Goal: Use online tool/utility: Use online tool/utility

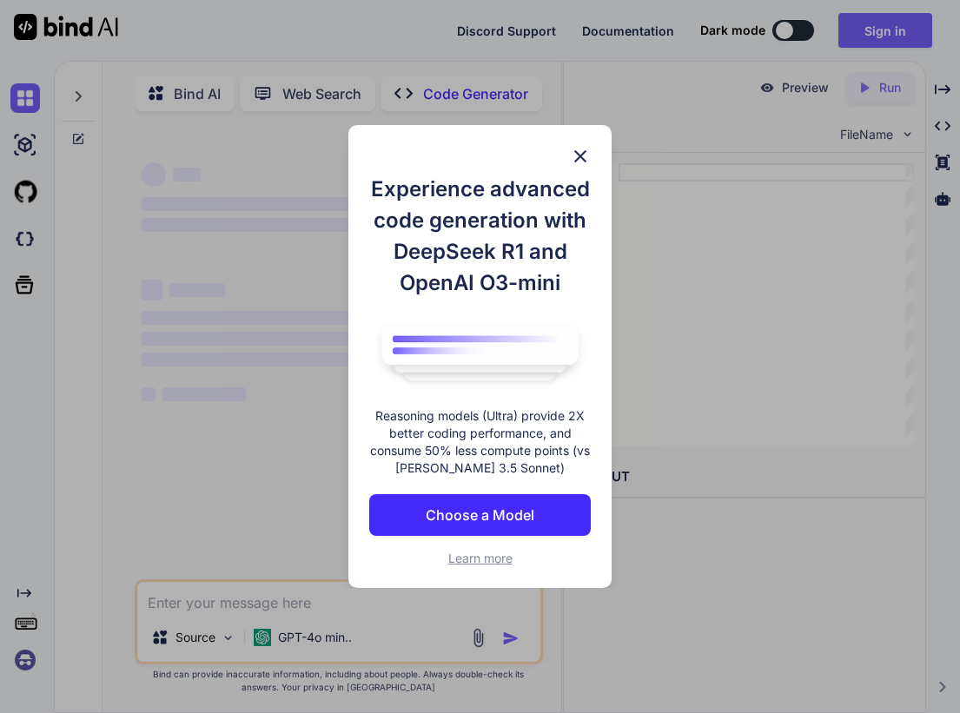
type textarea "x"
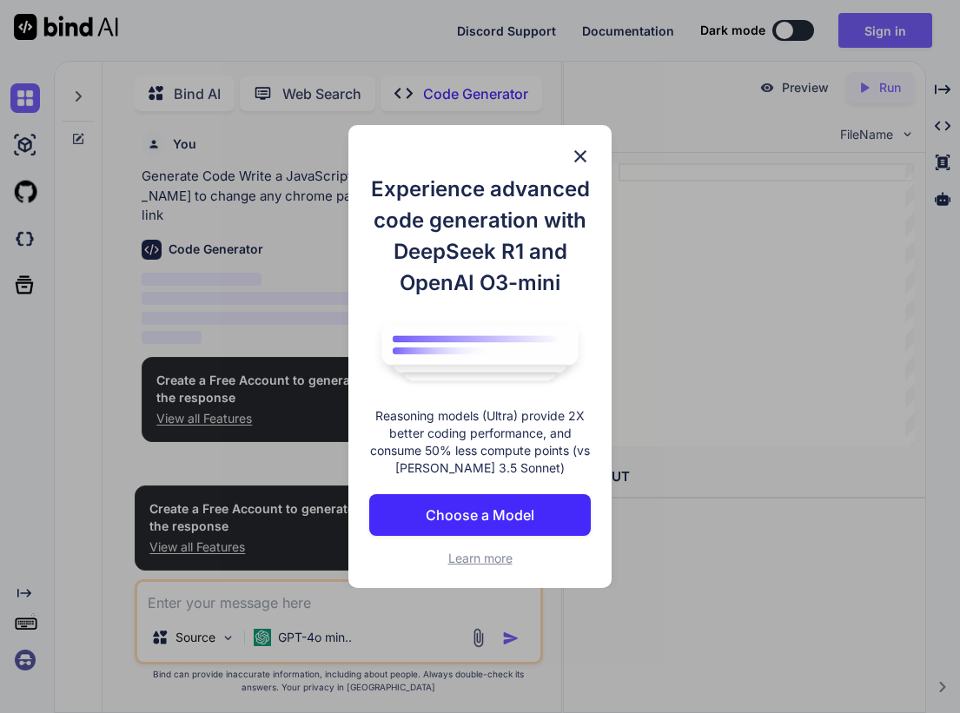
scroll to position [7, 0]
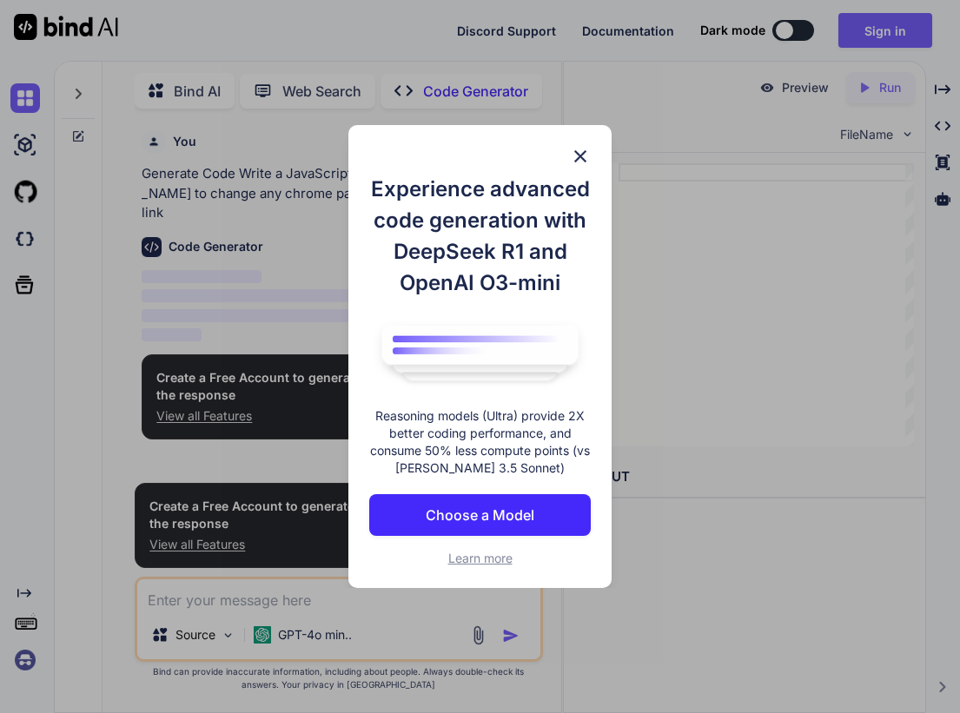
click at [582, 153] on img at bounding box center [580, 156] width 21 height 21
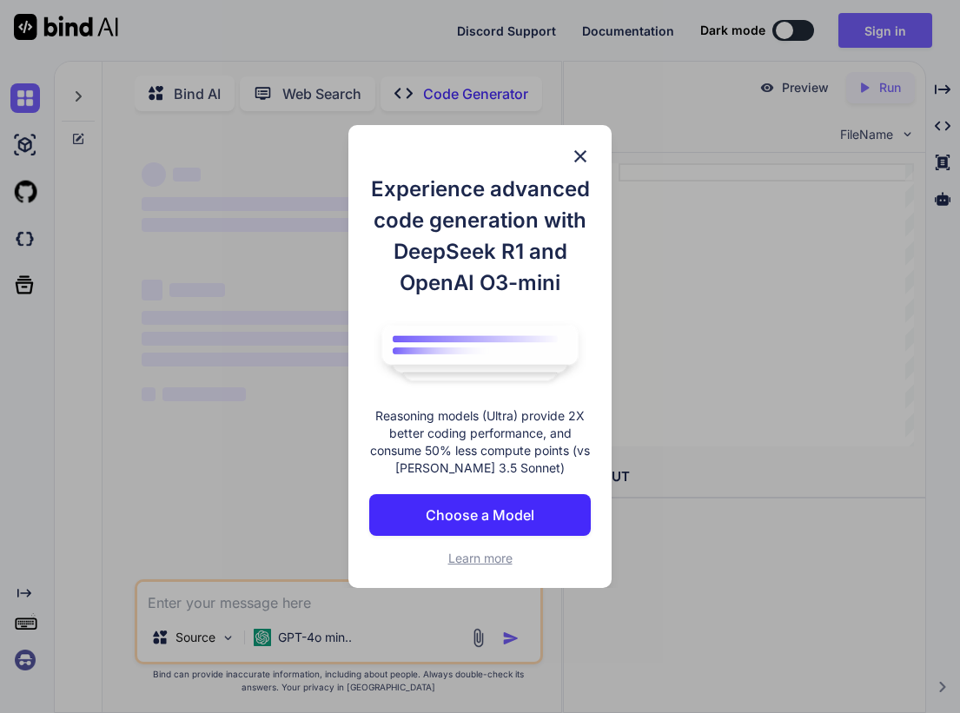
type textarea "x"
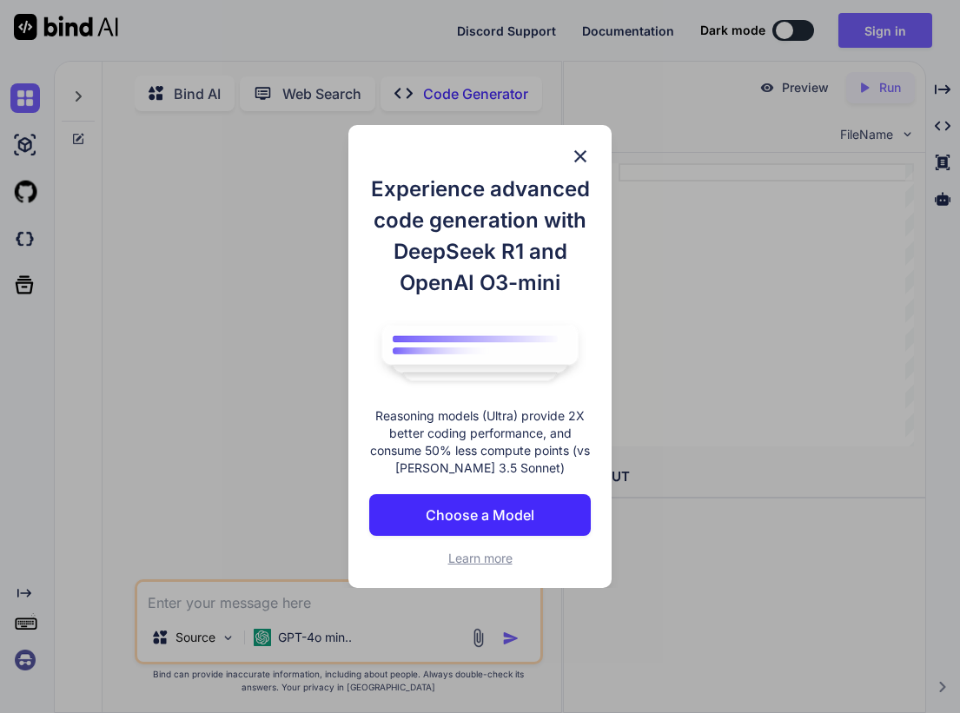
click at [587, 149] on img at bounding box center [580, 156] width 21 height 21
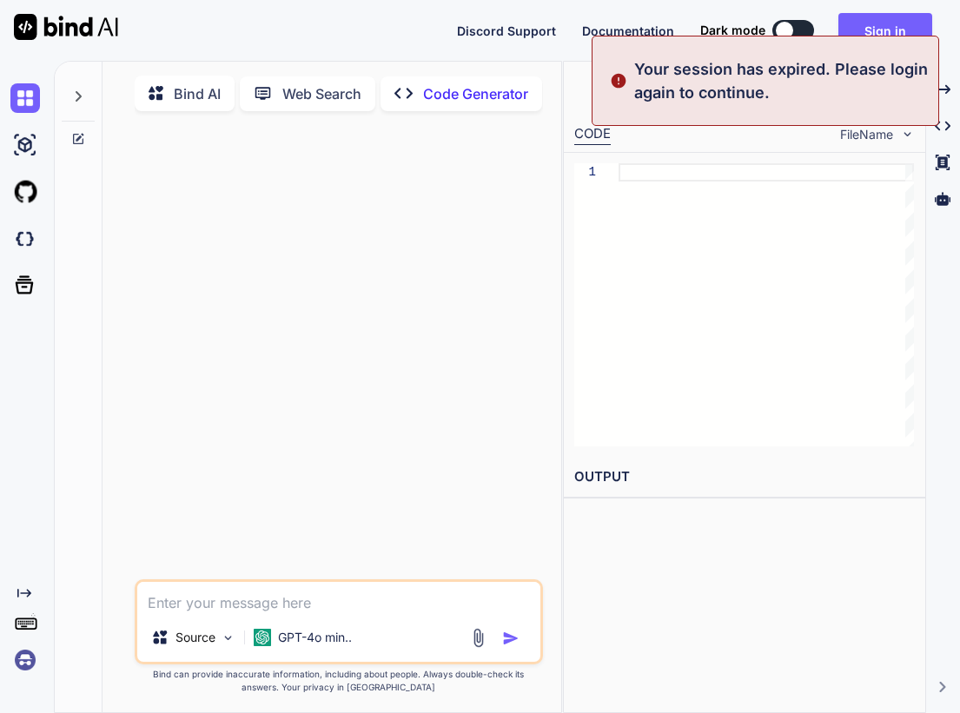
click at [323, 599] on textarea at bounding box center [338, 597] width 402 height 31
type textarea "h"
type textarea "x"
type textarea "hi"
type textarea "x"
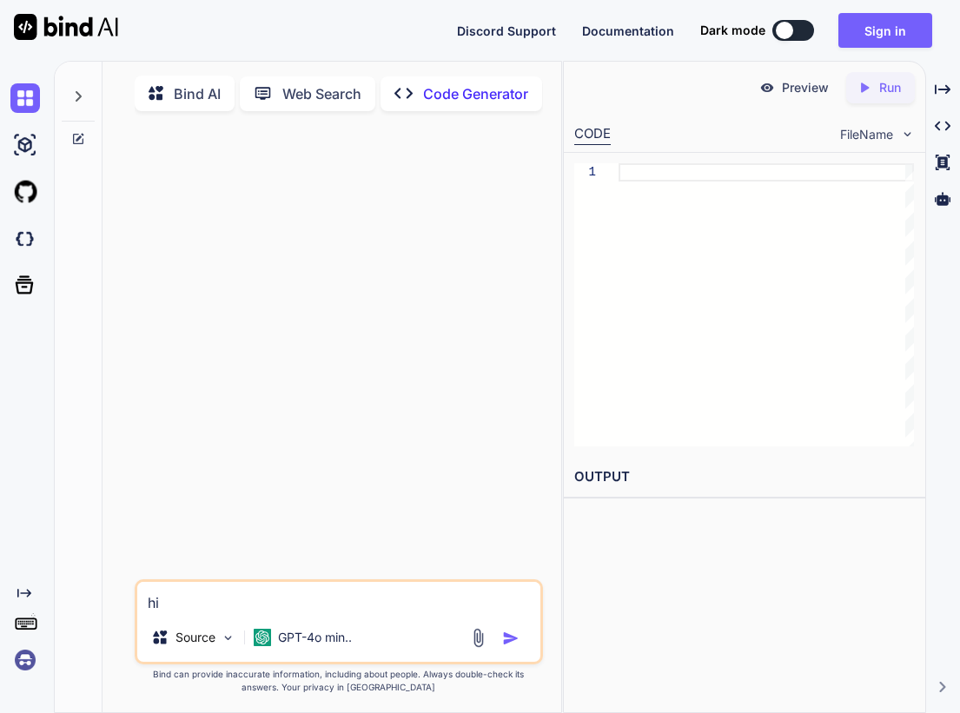
type textarea "hi"
click at [521, 648] on div at bounding box center [497, 638] width 58 height 20
click at [518, 646] on img "button" at bounding box center [510, 638] width 17 height 17
type textarea "x"
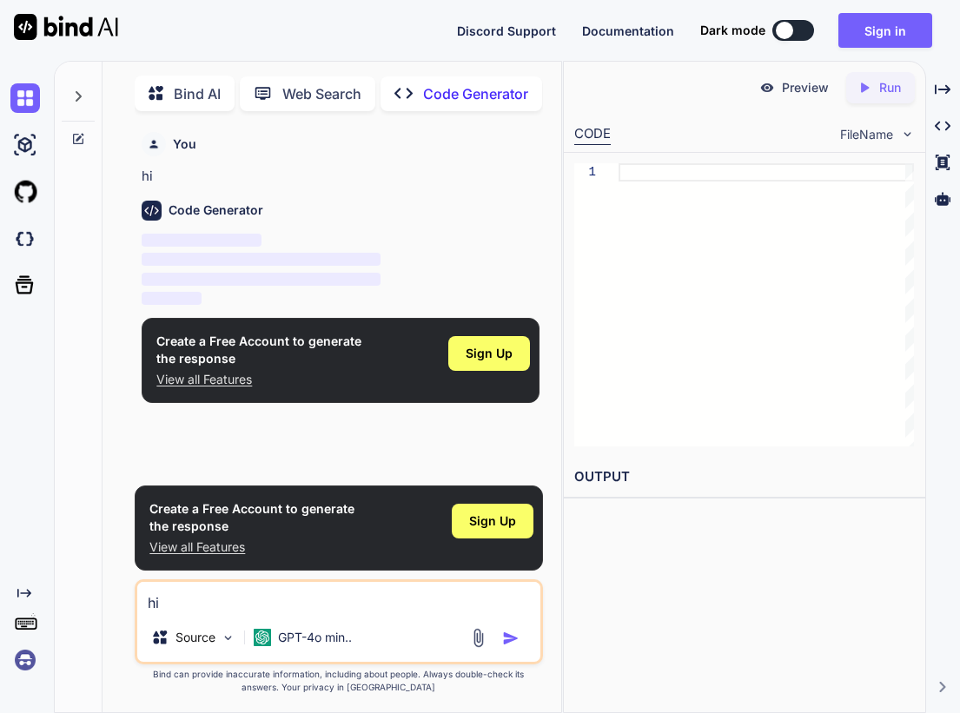
scroll to position [7, 0]
